Goal: Information Seeking & Learning: Check status

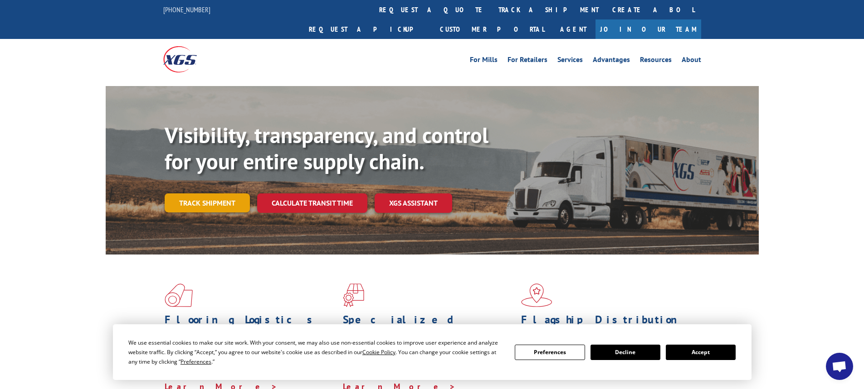
click at [222, 194] on link "Track shipment" at bounding box center [207, 203] width 85 height 19
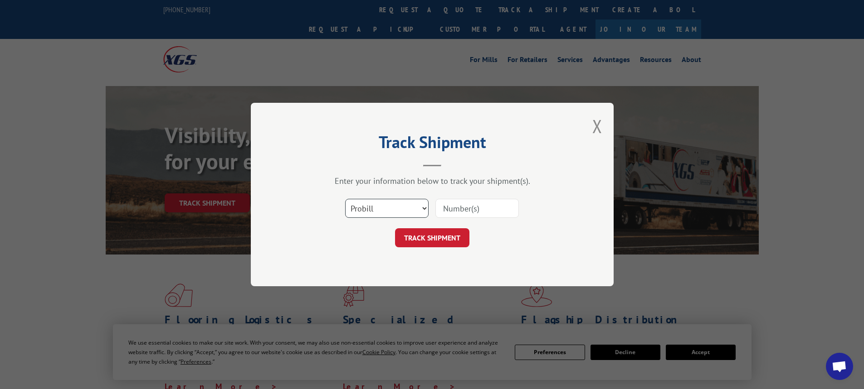
drag, startPoint x: 422, startPoint y: 210, endPoint x: 414, endPoint y: 209, distance: 7.8
click at [422, 210] on select "Select category... Probill BOL PO" at bounding box center [386, 208] width 83 height 19
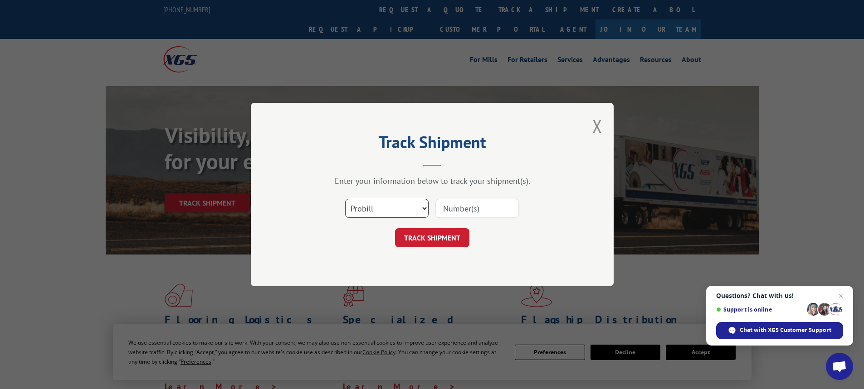
select select "bol"
click at [345, 199] on select "Select category... Probill BOL PO" at bounding box center [386, 208] width 83 height 19
click at [447, 214] on input at bounding box center [476, 208] width 83 height 19
type input "7056642"
click at [443, 231] on button "TRACK SHIPMENT" at bounding box center [432, 238] width 74 height 19
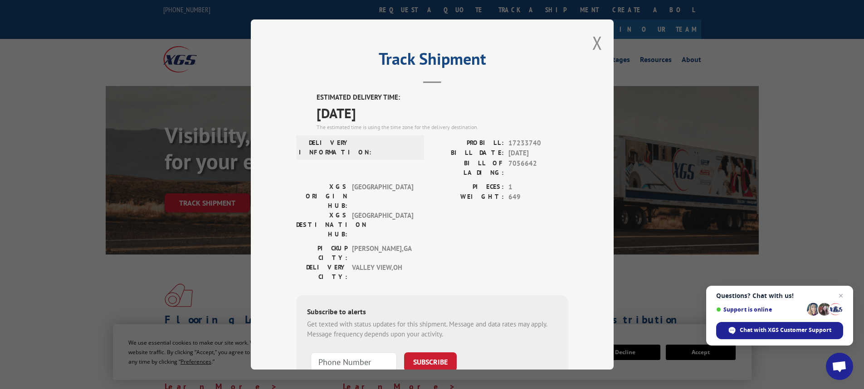
click at [598, 45] on div "Track Shipment ESTIMATED DELIVERY TIME: [DATE] The estimated time is using the …" at bounding box center [432, 194] width 363 height 350
click at [594, 44] on button "Close modal" at bounding box center [597, 43] width 10 height 24
